Goal: Check status: Check status

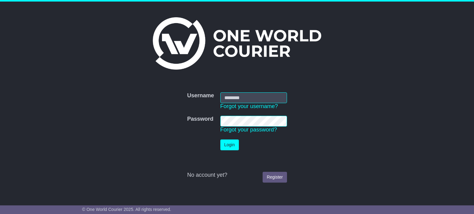
click at [252, 93] on input "Username" at bounding box center [253, 97] width 67 height 11
type input "**********"
click at [231, 143] on button "Login" at bounding box center [229, 145] width 18 height 11
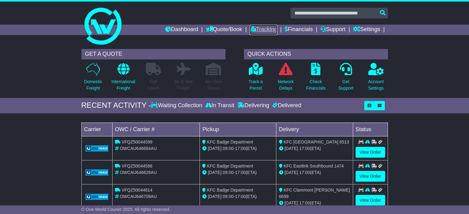
click at [266, 28] on link "Tracking" at bounding box center [263, 30] width 27 height 10
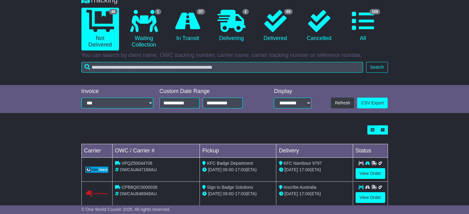
scroll to position [62, 0]
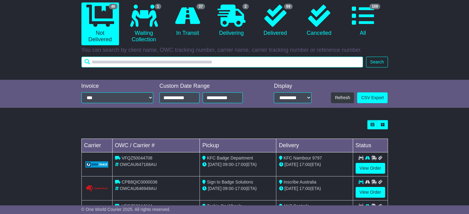
click at [141, 60] on input "text" at bounding box center [222, 62] width 282 height 11
type input "*******"
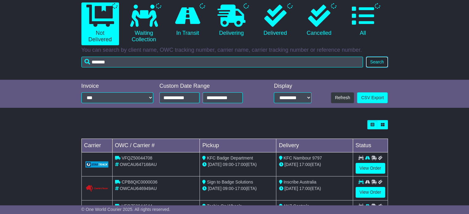
click at [371, 62] on button "Search" at bounding box center [377, 62] width 22 height 11
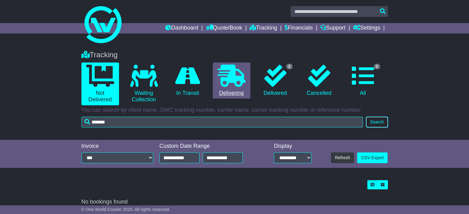
scroll to position [0, 0]
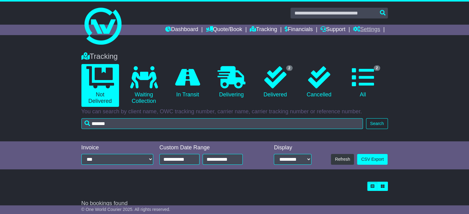
click at [358, 29] on icon at bounding box center [356, 29] width 7 height 6
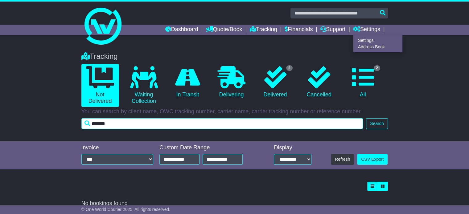
drag, startPoint x: 121, startPoint y: 125, endPoint x: 24, endPoint y: 119, distance: 97.0
click at [23, 119] on div "Tracking 0 Not Delivered 0 Waiting Collection 0 In Transit 0 Delivering 2" at bounding box center [234, 94] width 469 height 96
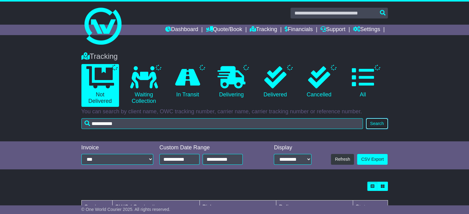
click at [375, 123] on button "Search" at bounding box center [377, 123] width 22 height 11
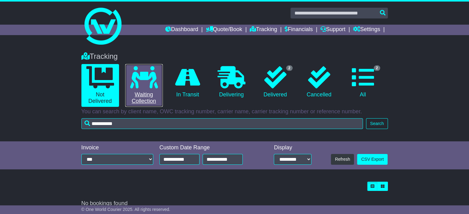
click at [157, 83] on icon at bounding box center [144, 77] width 28 height 22
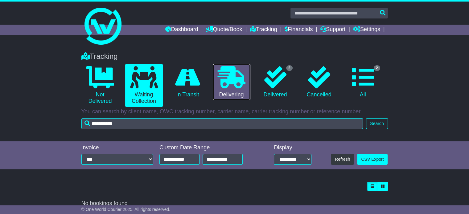
click at [231, 81] on icon at bounding box center [232, 77] width 28 height 22
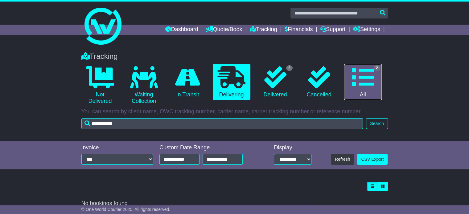
click at [353, 79] on icon at bounding box center [363, 77] width 22 height 22
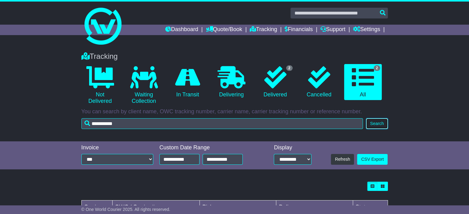
click at [381, 123] on button "Search" at bounding box center [377, 123] width 22 height 11
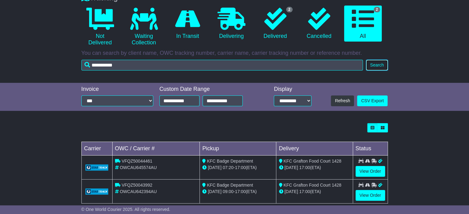
scroll to position [69, 0]
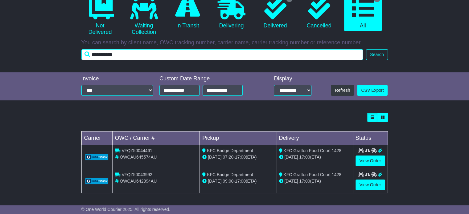
drag, startPoint x: 131, startPoint y: 51, endPoint x: 70, endPoint y: 52, distance: 61.0
click at [70, 52] on div "Tracking 0 Not Delivered 0 Waiting Collection 0 In Transit 0 Delivering 2" at bounding box center [234, 25] width 469 height 96
type input "***"
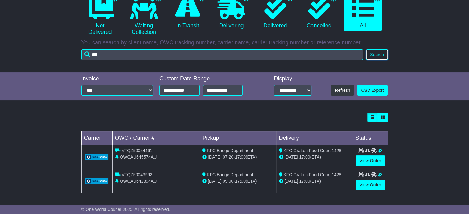
click at [380, 55] on button "Search" at bounding box center [377, 54] width 22 height 11
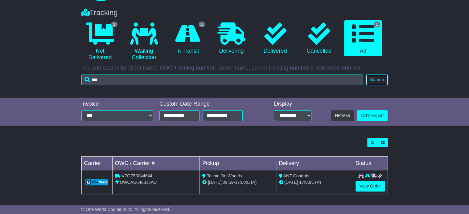
scroll to position [45, 0]
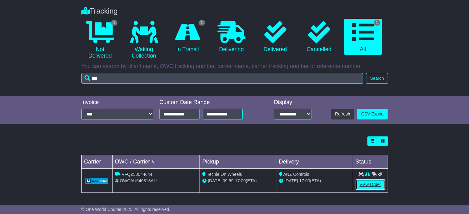
click at [371, 181] on link "View Order" at bounding box center [370, 184] width 30 height 11
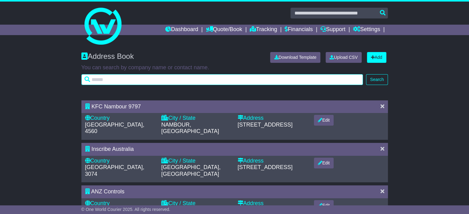
click at [140, 80] on input "text" at bounding box center [222, 79] width 282 height 11
type input "*******"
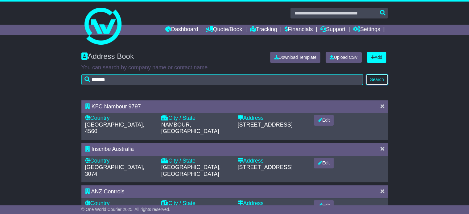
click at [376, 81] on button "Search" at bounding box center [377, 79] width 22 height 11
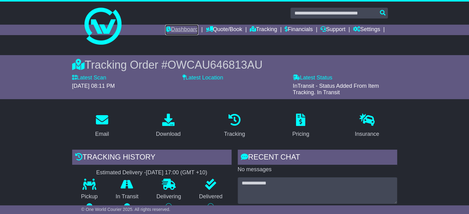
click at [167, 27] on link "Dashboard" at bounding box center [181, 30] width 33 height 10
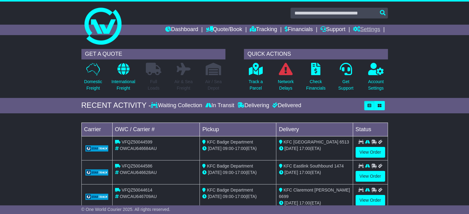
drag, startPoint x: 363, startPoint y: 27, endPoint x: 367, endPoint y: 31, distance: 5.5
click at [363, 27] on link "Settings" at bounding box center [366, 30] width 27 height 10
click at [372, 47] on link "Address Book" at bounding box center [377, 47] width 49 height 7
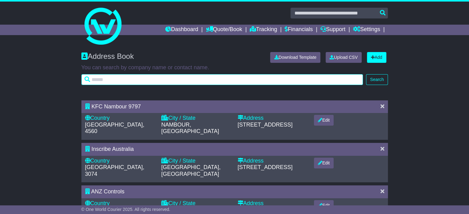
click at [168, 80] on input "text" at bounding box center [222, 79] width 282 height 11
type input "****"
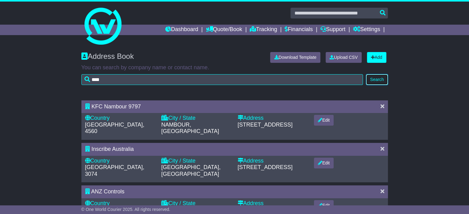
click at [371, 80] on button "Search" at bounding box center [377, 79] width 22 height 11
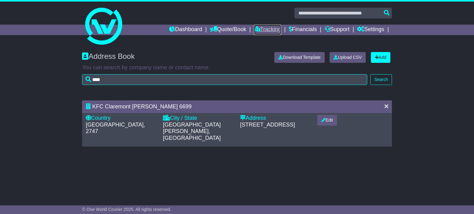
click at [264, 31] on link "Tracking" at bounding box center [267, 30] width 27 height 10
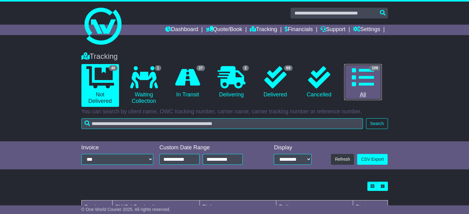
click at [354, 75] on icon at bounding box center [363, 77] width 22 height 22
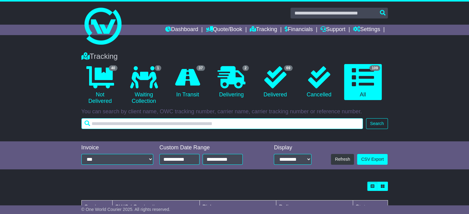
click at [183, 124] on input "text" at bounding box center [222, 123] width 282 height 11
type input "****"
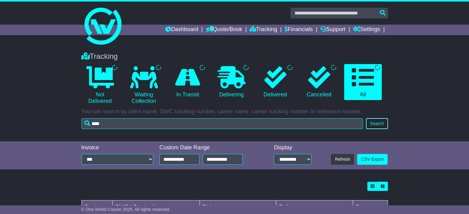
click at [382, 126] on button "Search" at bounding box center [377, 123] width 22 height 11
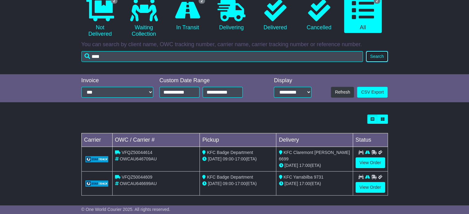
scroll to position [69, 0]
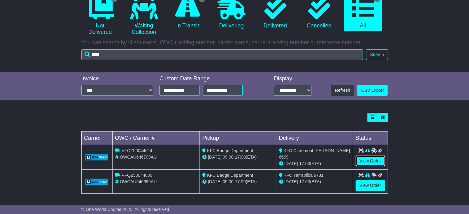
click at [374, 161] on link "View Order" at bounding box center [370, 161] width 30 height 11
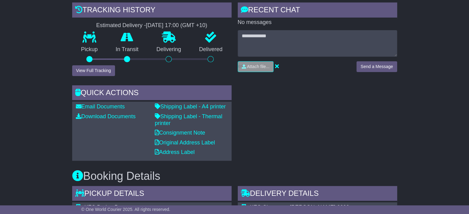
scroll to position [31, 0]
